Goal: Communication & Community: Answer question/provide support

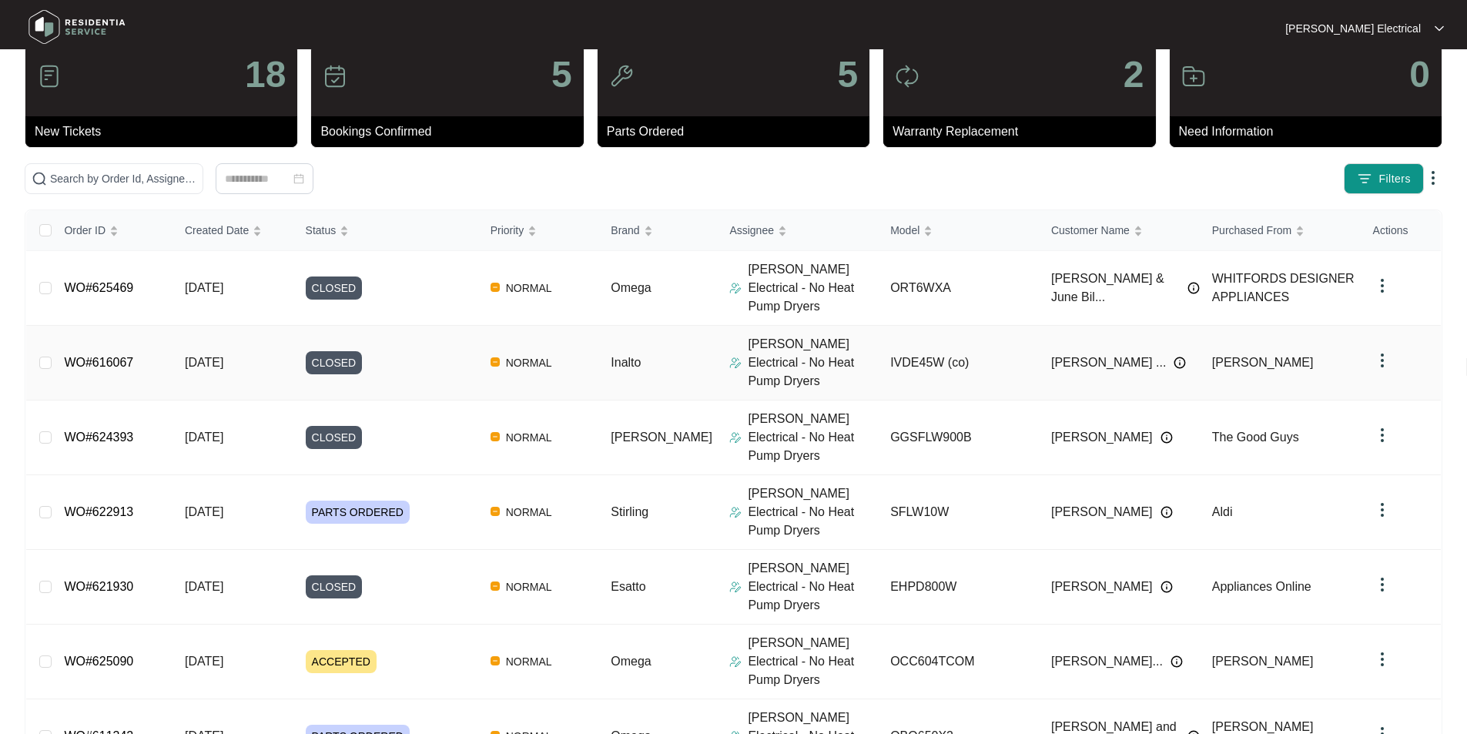
scroll to position [196, 0]
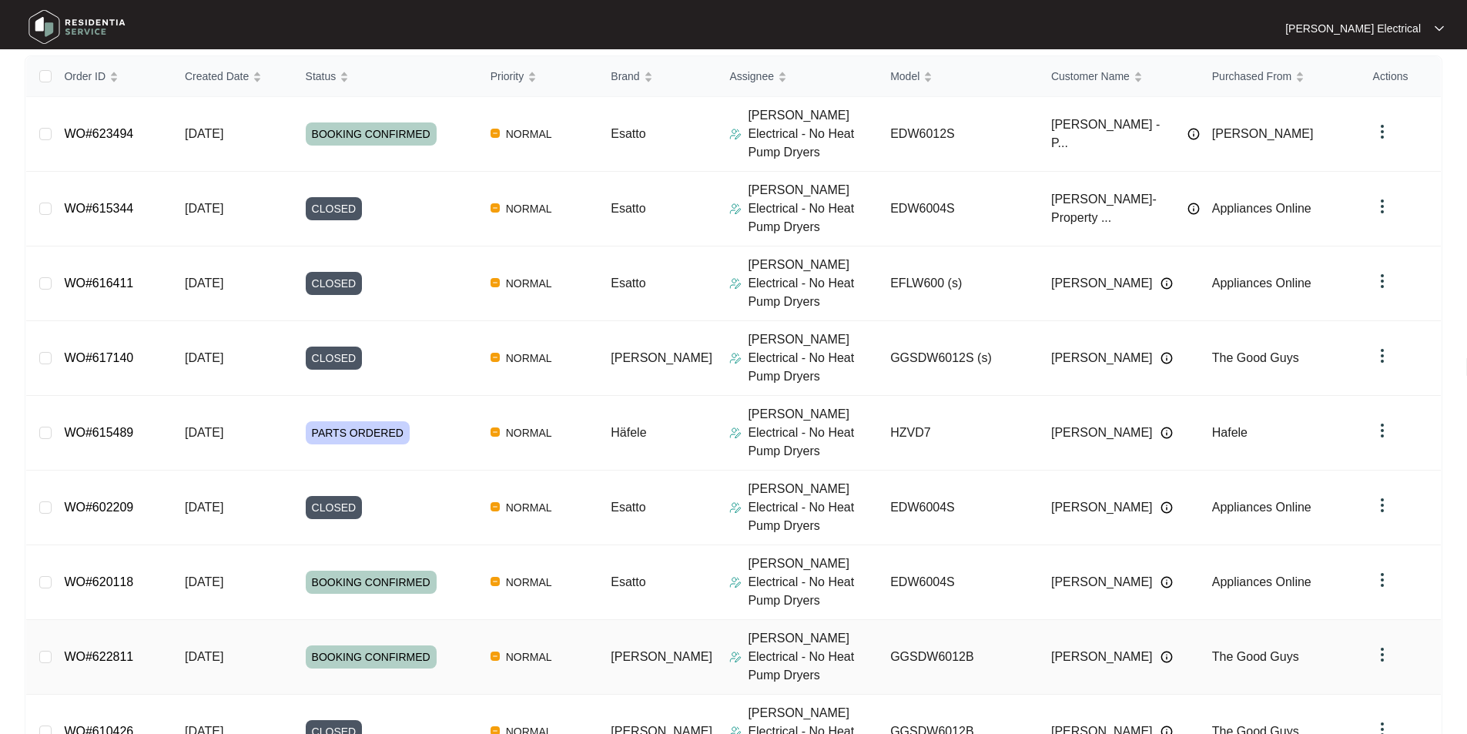
click at [132, 650] on link "WO#622811" at bounding box center [98, 656] width 69 height 13
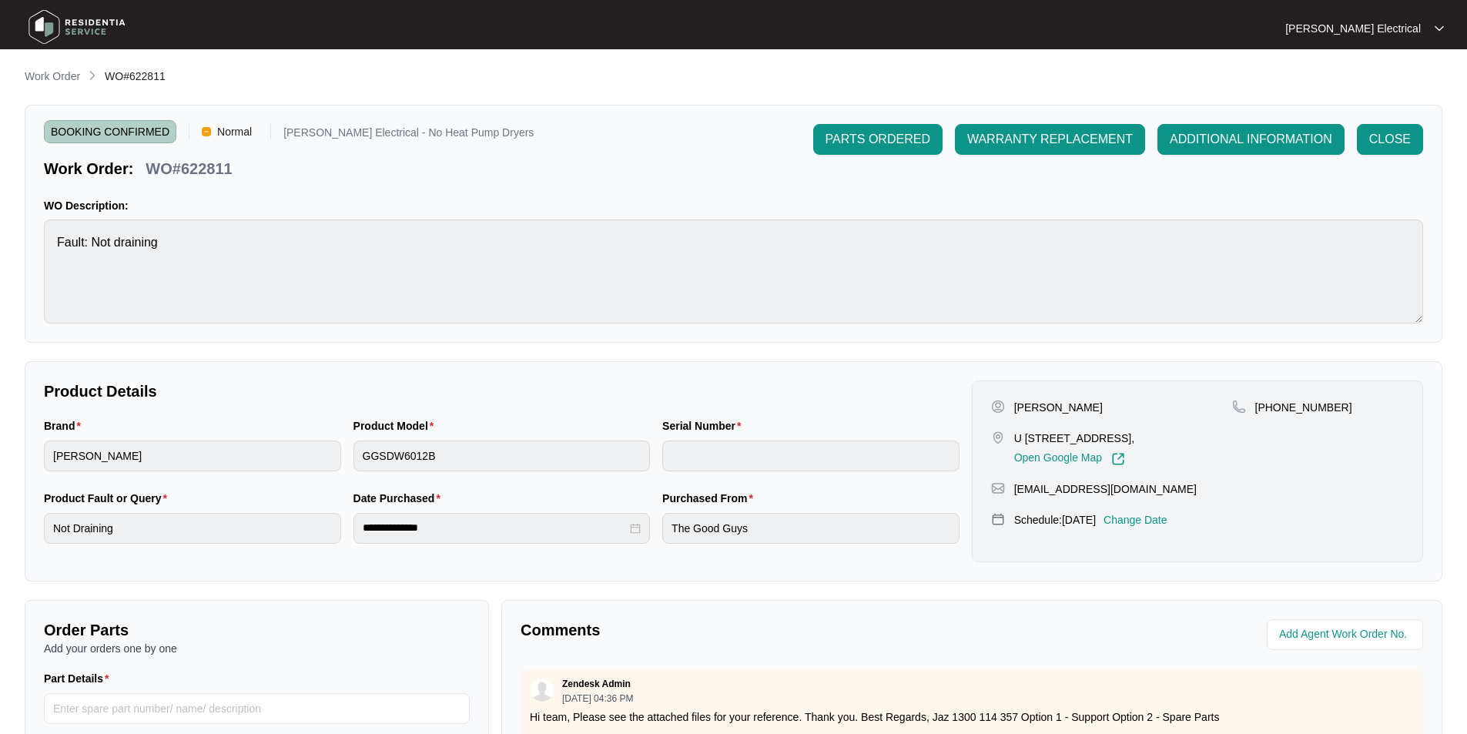
scroll to position [231, 0]
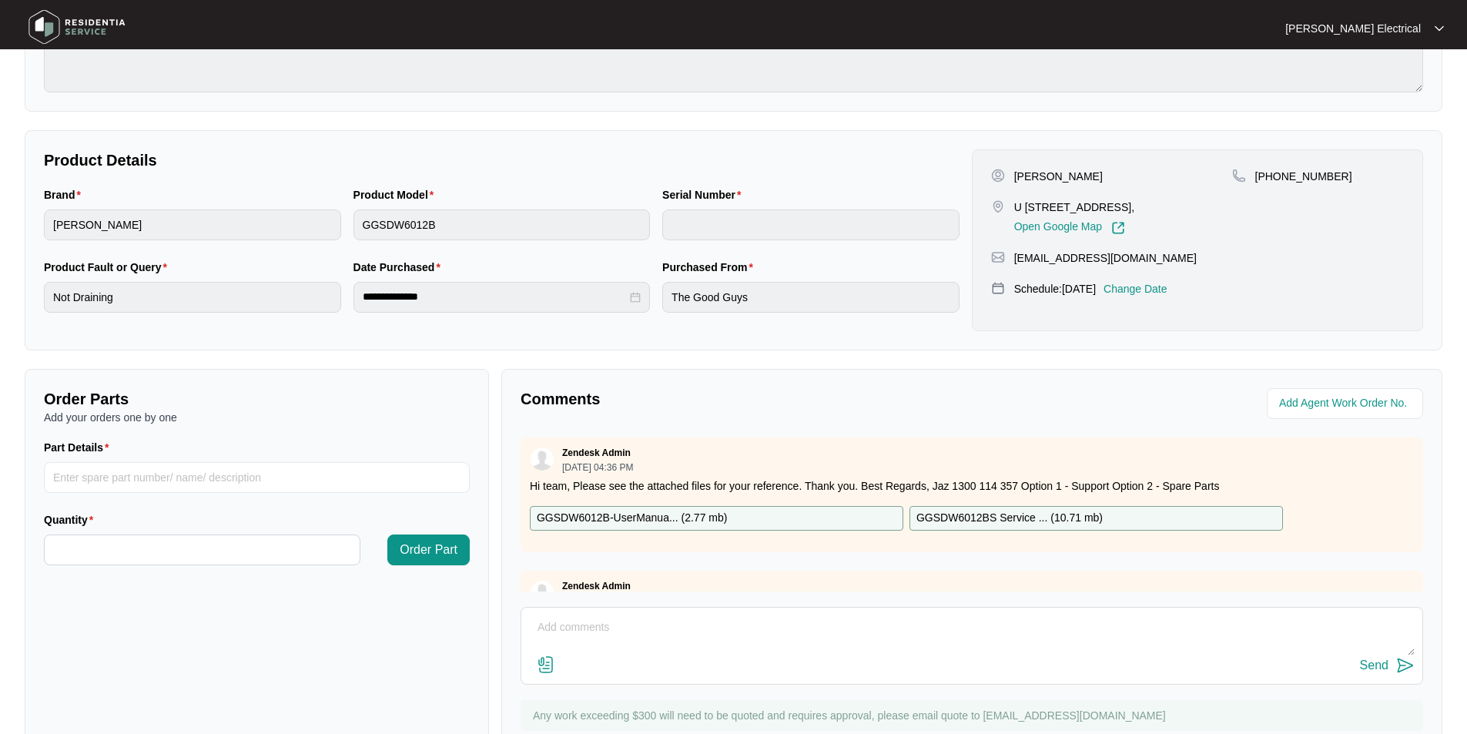
click at [568, 625] on textarea at bounding box center [972, 635] width 886 height 40
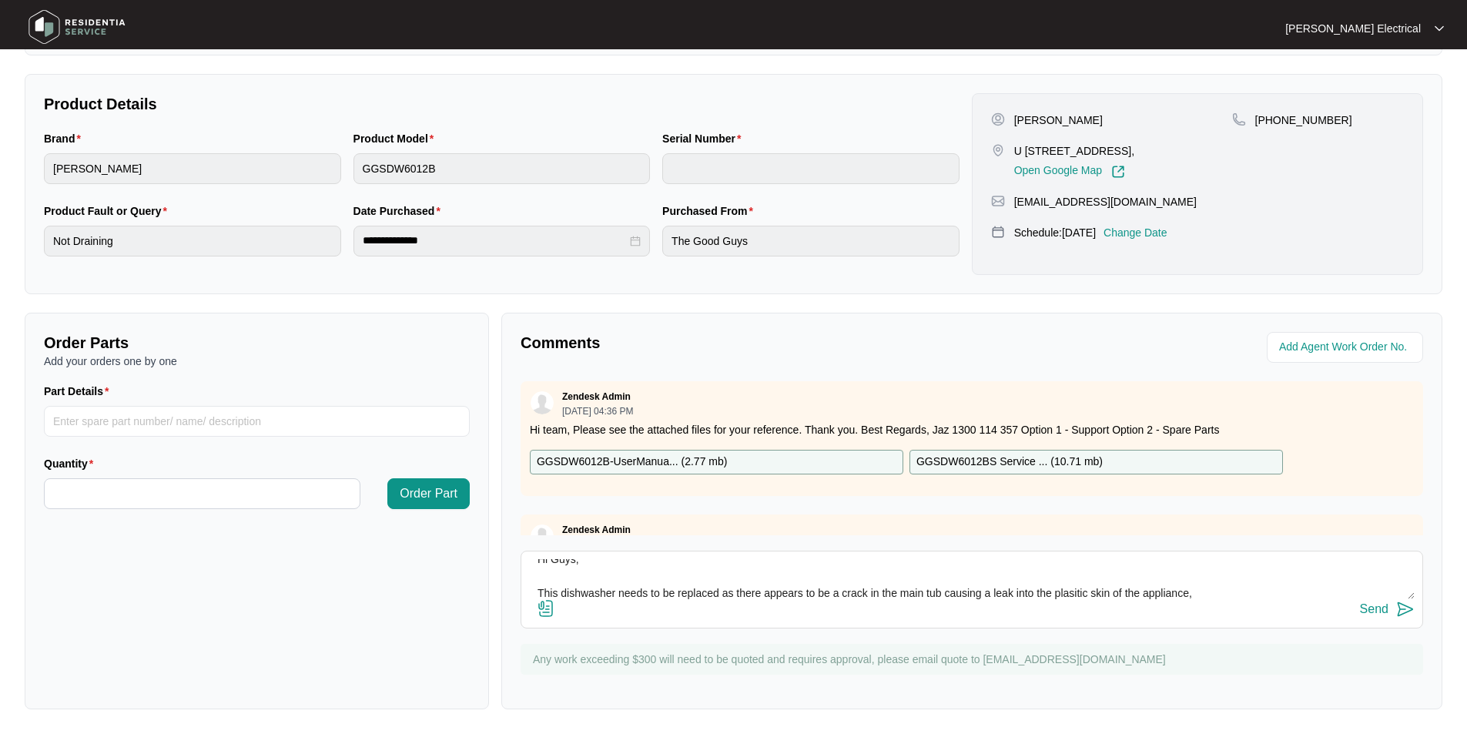
scroll to position [77, 0]
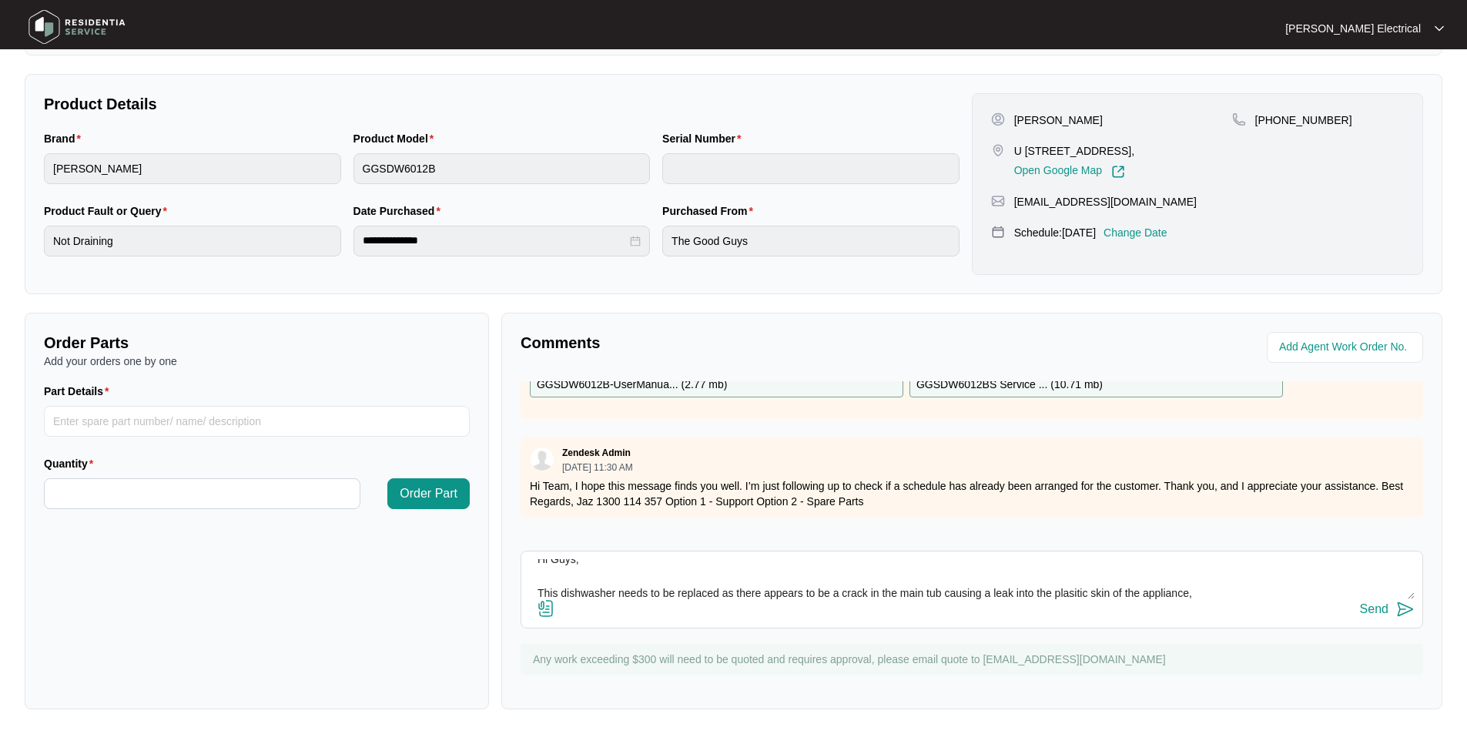
type textarea "Hi Guys, This dishwasher needs to be replaced as there appears to be a crack in…"
click at [1372, 611] on div "Send" at bounding box center [1374, 609] width 28 height 14
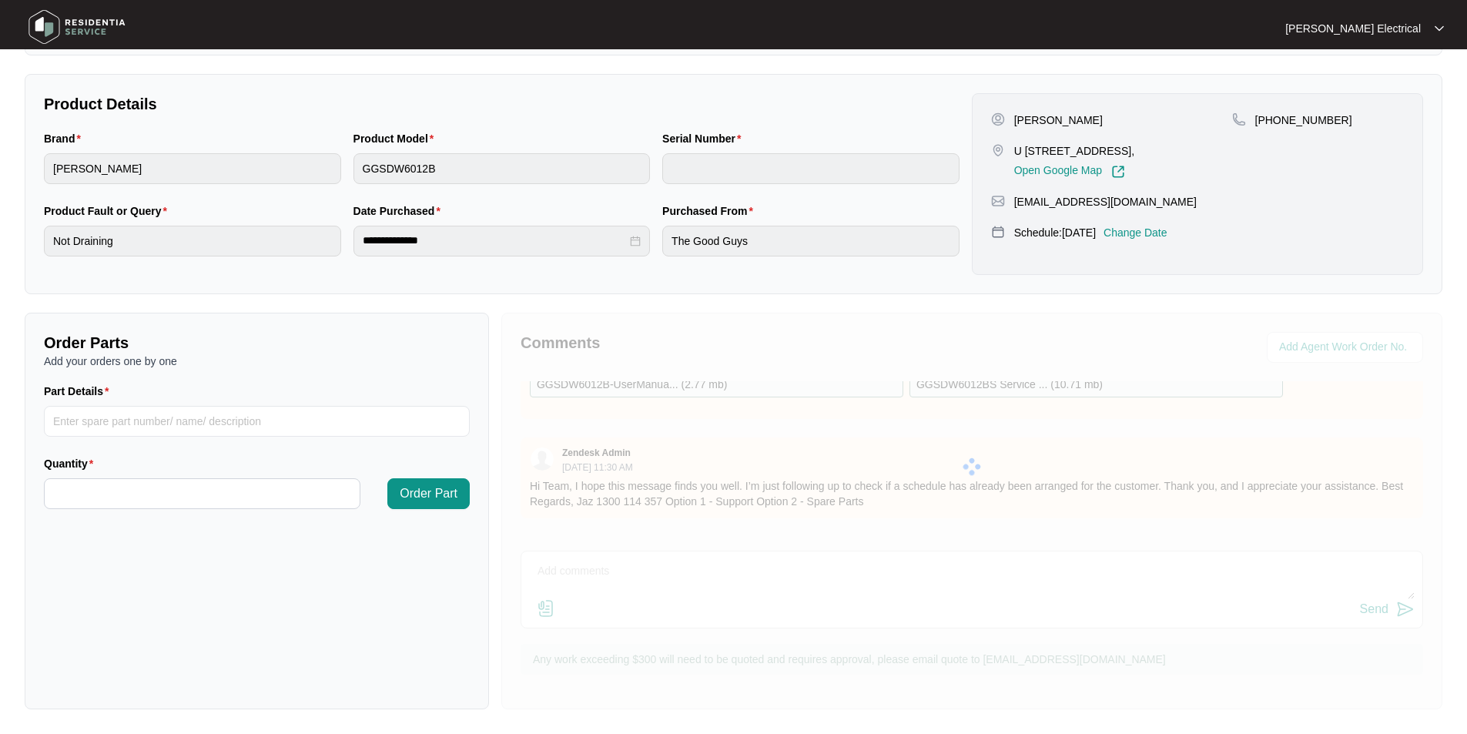
scroll to position [0, 0]
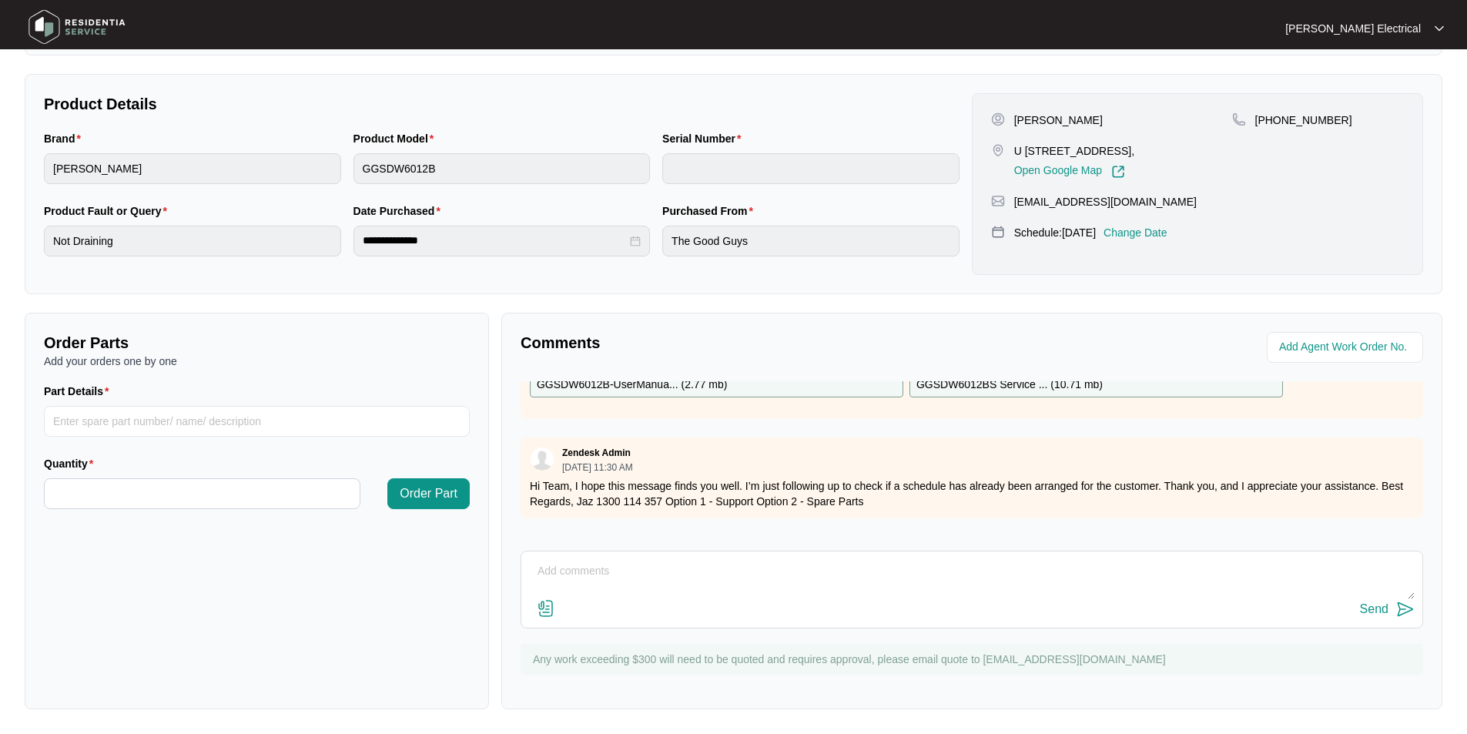
type input "Faulty/misshaped part"
